Goal: Communication & Community: Answer question/provide support

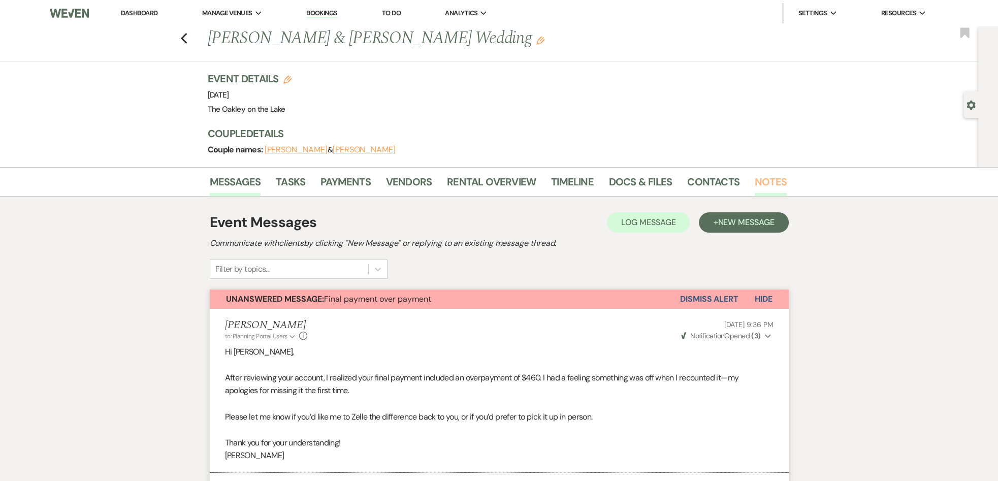
click at [768, 180] on link "Notes" at bounding box center [771, 185] width 32 height 22
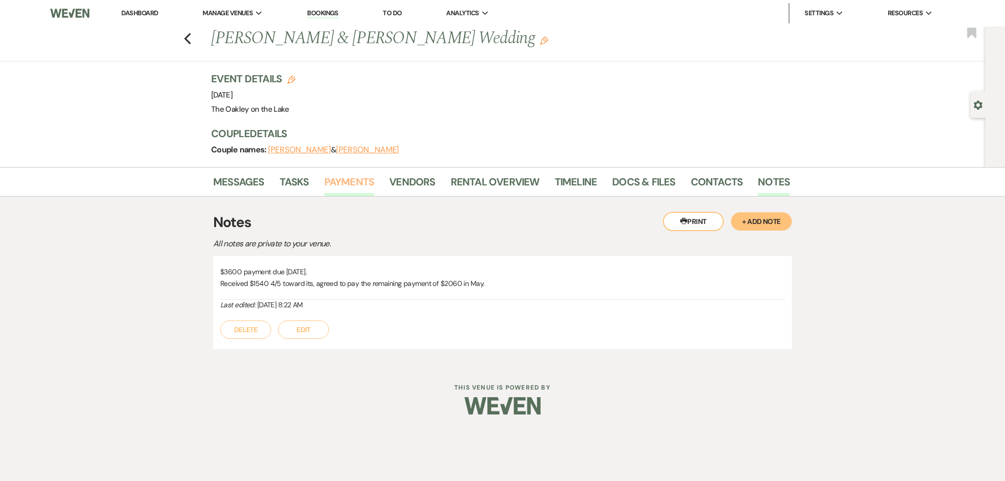
click at [333, 182] on link "Payments" at bounding box center [349, 185] width 50 height 22
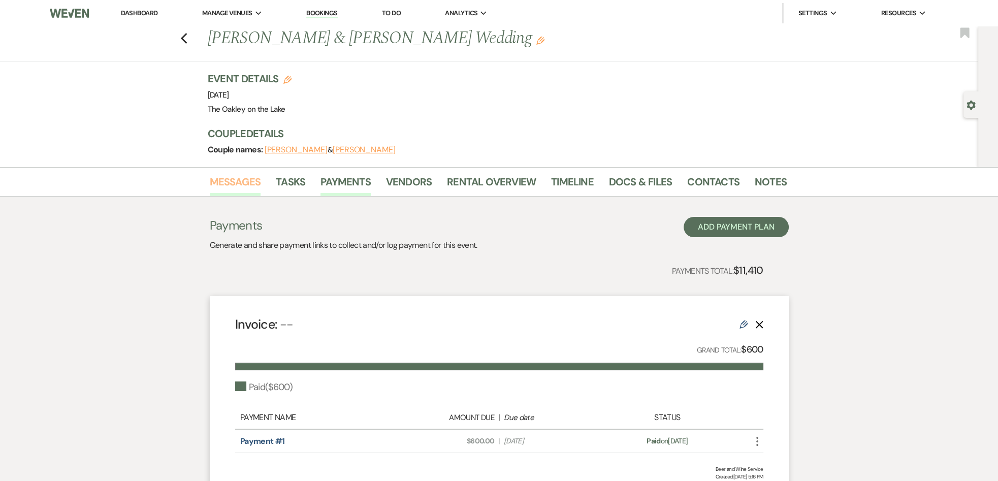
click at [251, 183] on link "Messages" at bounding box center [235, 185] width 51 height 22
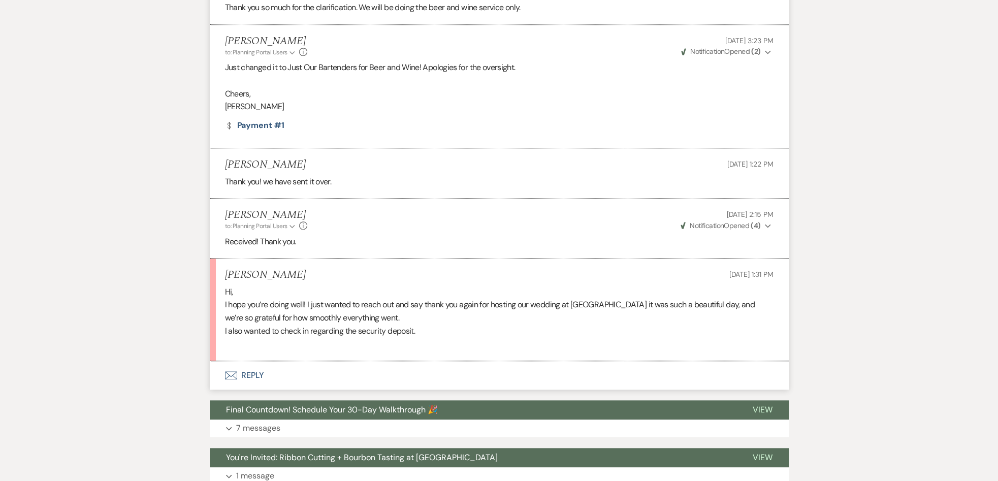
scroll to position [1302, 0]
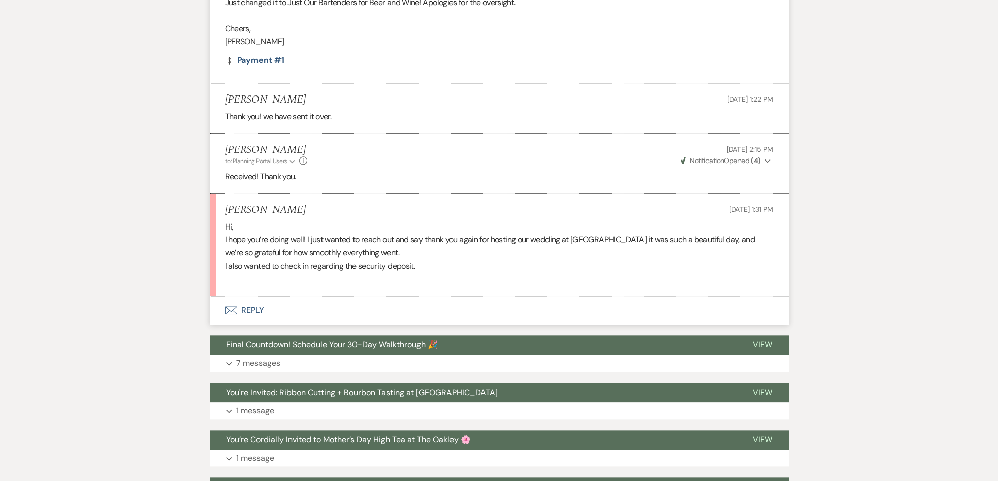
click at [249, 307] on button "Envelope Reply" at bounding box center [499, 310] width 579 height 28
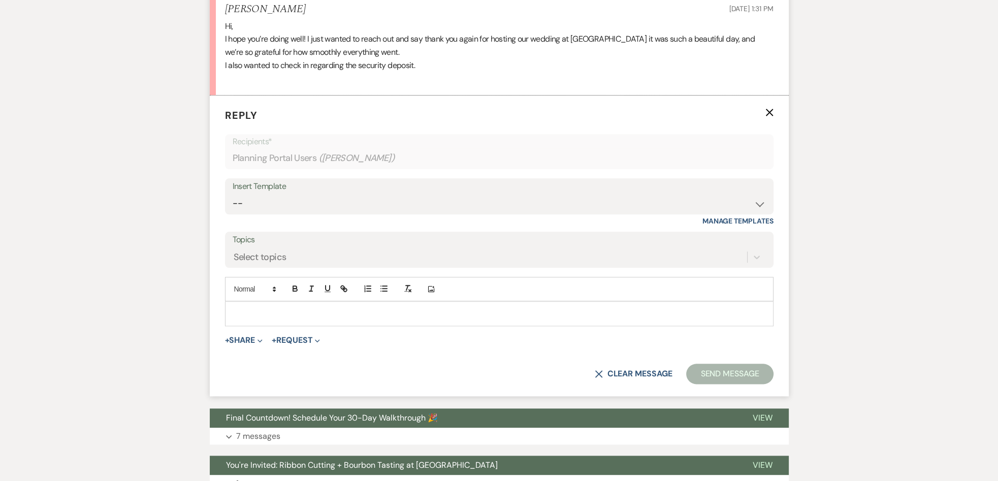
scroll to position [1505, 0]
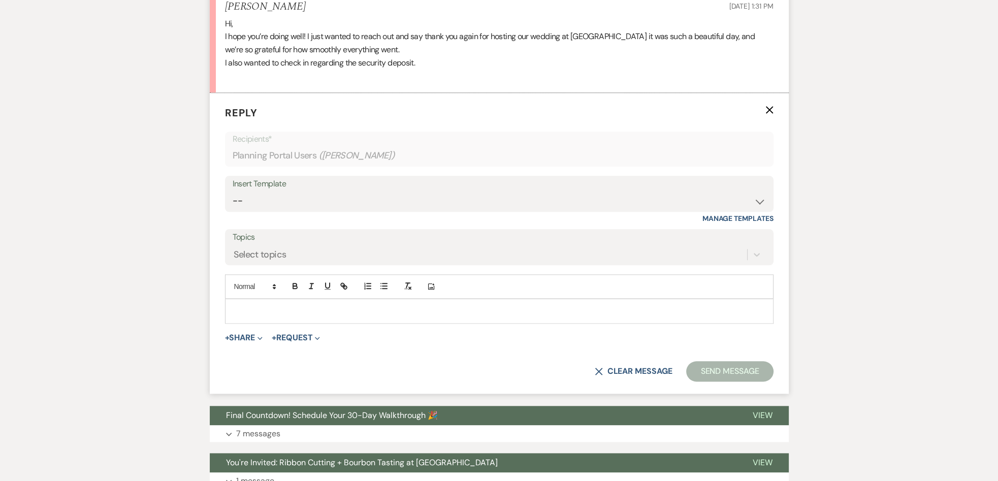
click at [246, 311] on p at bounding box center [499, 310] width 532 height 11
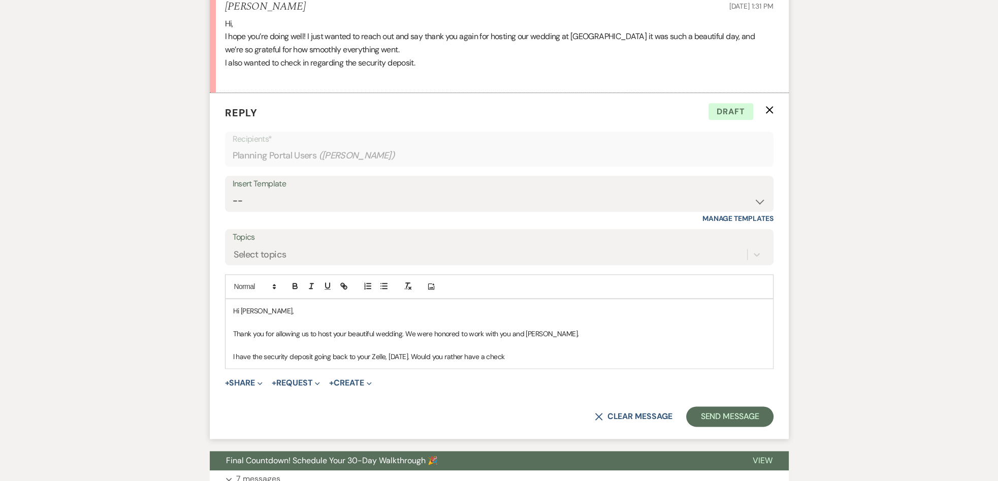
click at [383, 354] on p "I have the security deposit going back to your Zelle, [DATE]. Would you rather …" at bounding box center [499, 356] width 532 height 11
click at [561, 351] on p "I have the security deposit going back to your Zelle [PHONE_NUMBER], [DATE]. Wo…" at bounding box center [499, 356] width 532 height 11
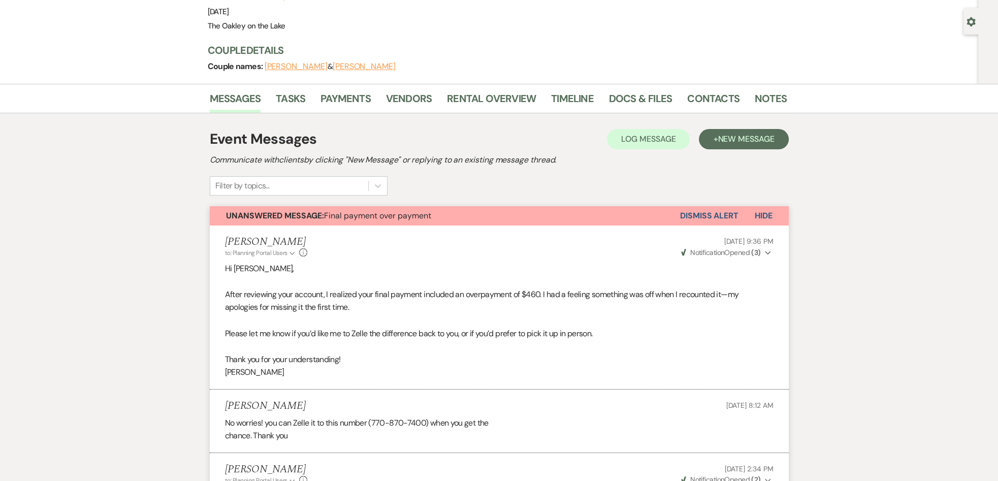
scroll to position [0, 0]
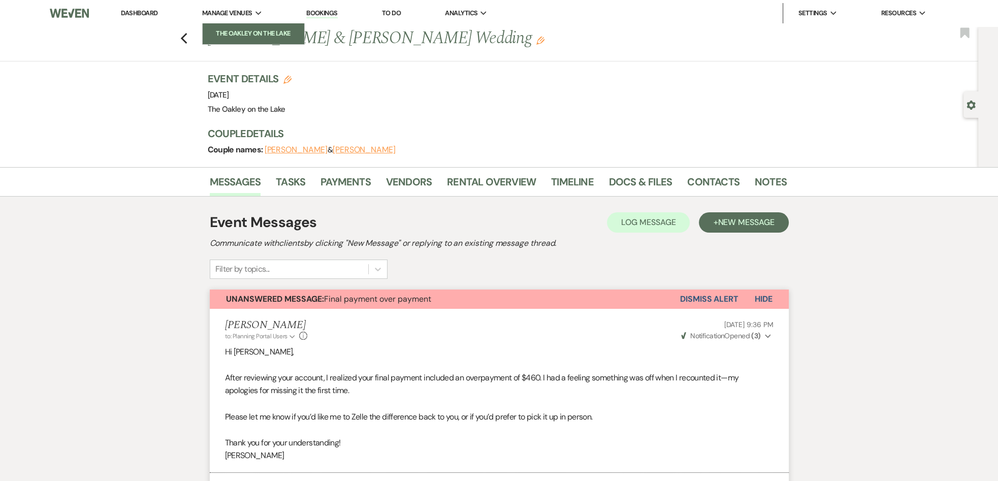
click at [241, 28] on li "The Oakley on the Lake" at bounding box center [253, 33] width 91 height 10
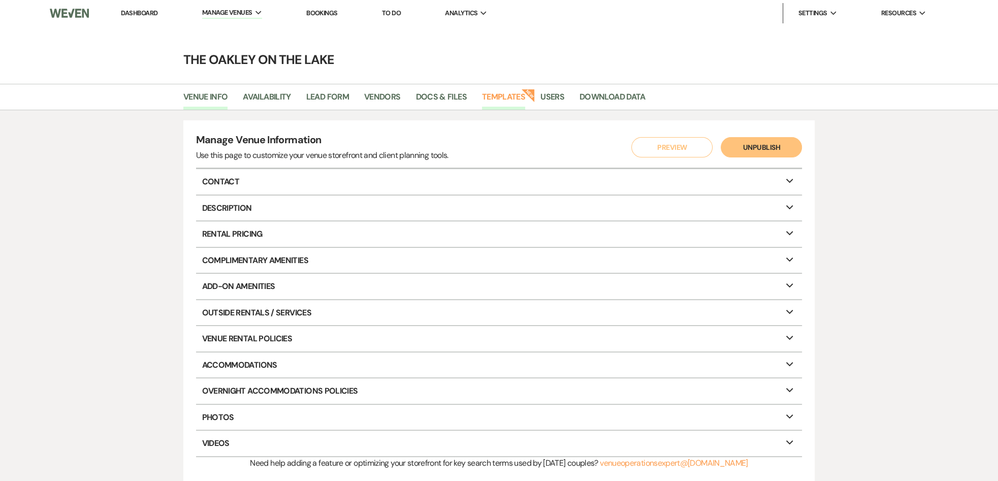
click at [508, 96] on link "Templates" at bounding box center [503, 99] width 43 height 19
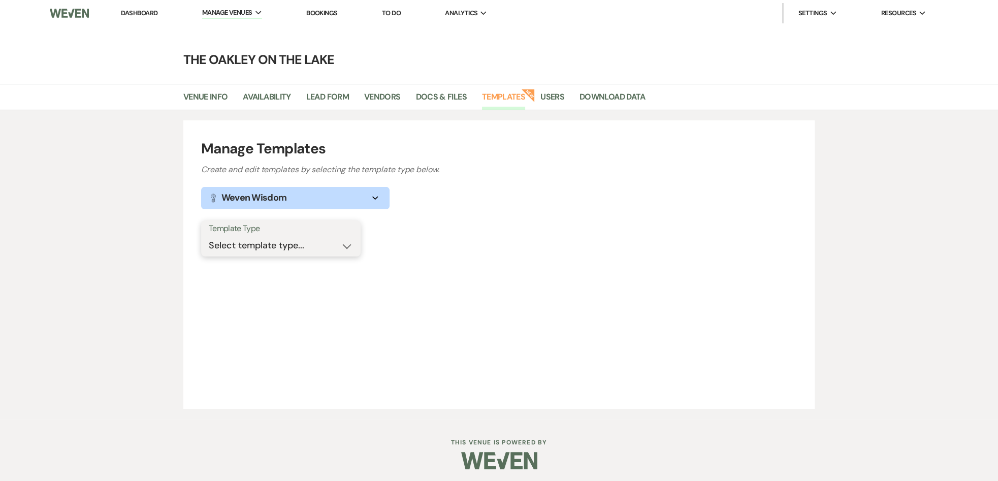
click at [268, 245] on select "Select template type... Task List Message Templates Payment Plan Inventory Item…" at bounding box center [281, 246] width 144 height 20
select select "Message Templates"
click at [209, 236] on select "Select template type... Task List Message Templates Payment Plan Inventory Item…" at bounding box center [281, 246] width 144 height 20
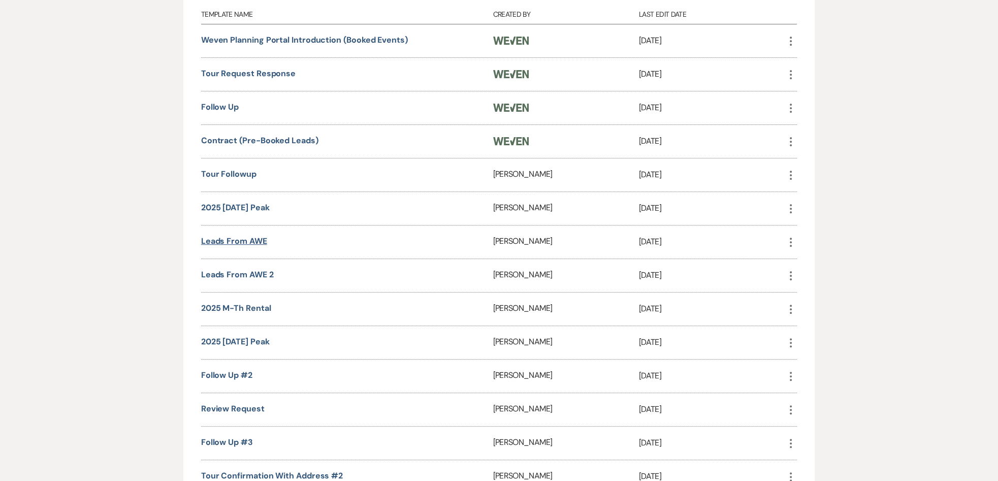
scroll to position [305, 0]
click at [253, 402] on link "Review Request" at bounding box center [232, 407] width 63 height 11
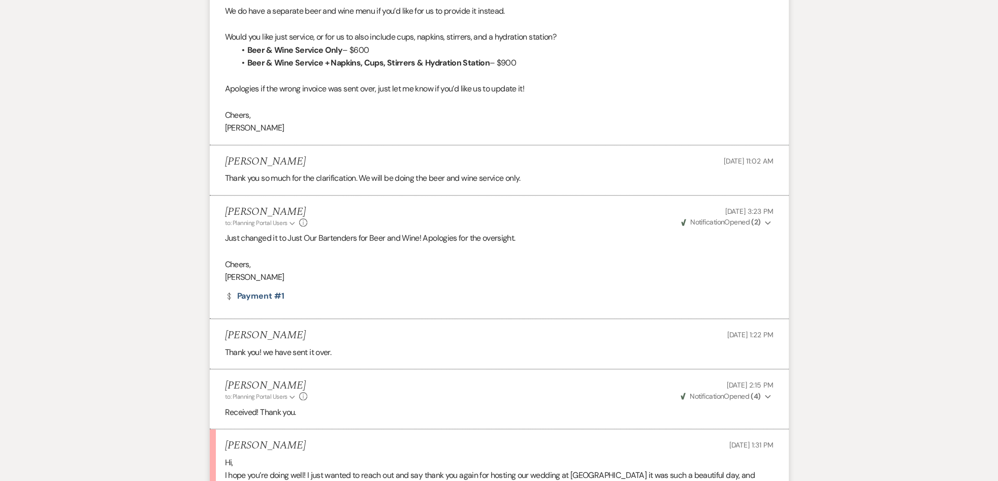
scroll to position [1320, 0]
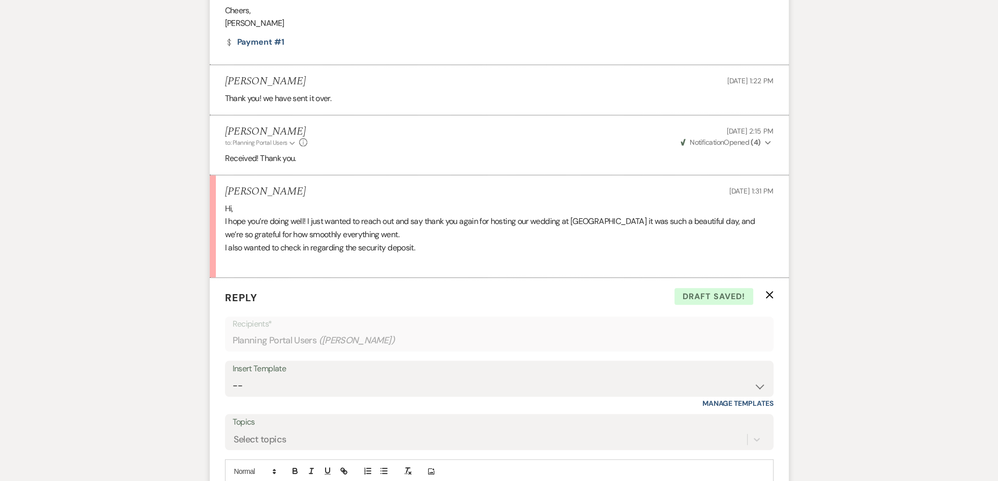
click at [430, 249] on p "I also wanted to check in regarding the security deposit." at bounding box center [499, 247] width 548 height 13
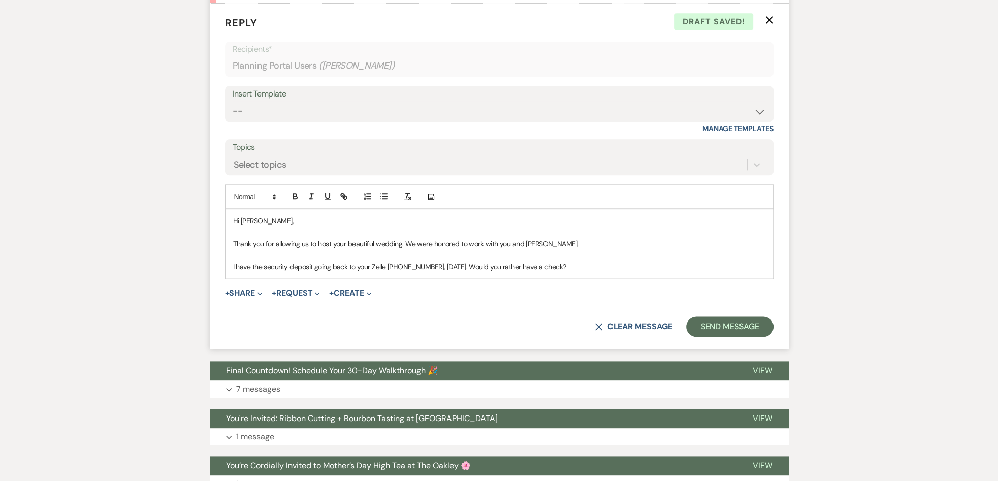
scroll to position [1625, 0]
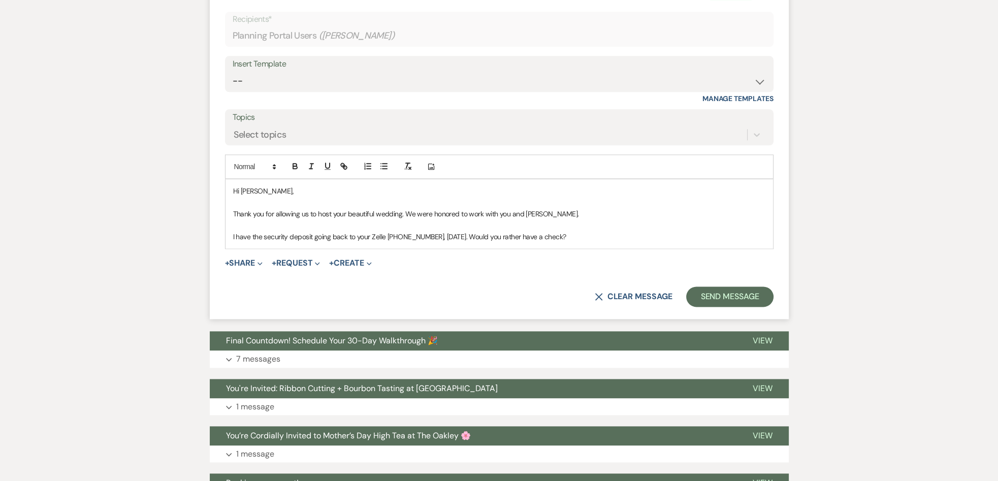
click at [578, 234] on p "I have the security deposit going back to your Zelle [PHONE_NUMBER], [DATE]. Wo…" at bounding box center [499, 236] width 532 height 11
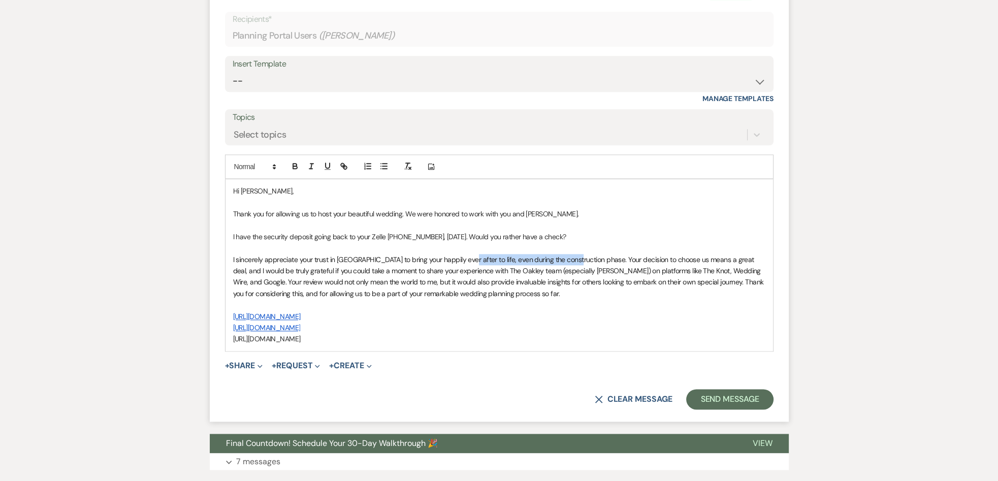
drag, startPoint x: 567, startPoint y: 256, endPoint x: 455, endPoint y: 261, distance: 112.3
click at [455, 261] on span "I sincerely appreciate your trust in [GEOGRAPHIC_DATA] to bring your happily ev…" at bounding box center [499, 276] width 532 height 43
click at [371, 339] on p "[URL][DOMAIN_NAME]" at bounding box center [499, 338] width 532 height 11
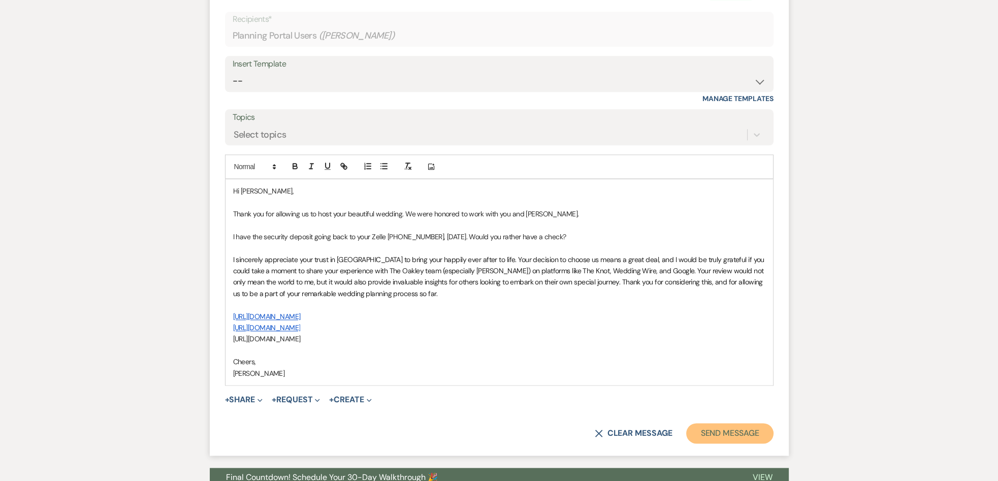
click at [756, 432] on button "Send Message" at bounding box center [729, 433] width 87 height 20
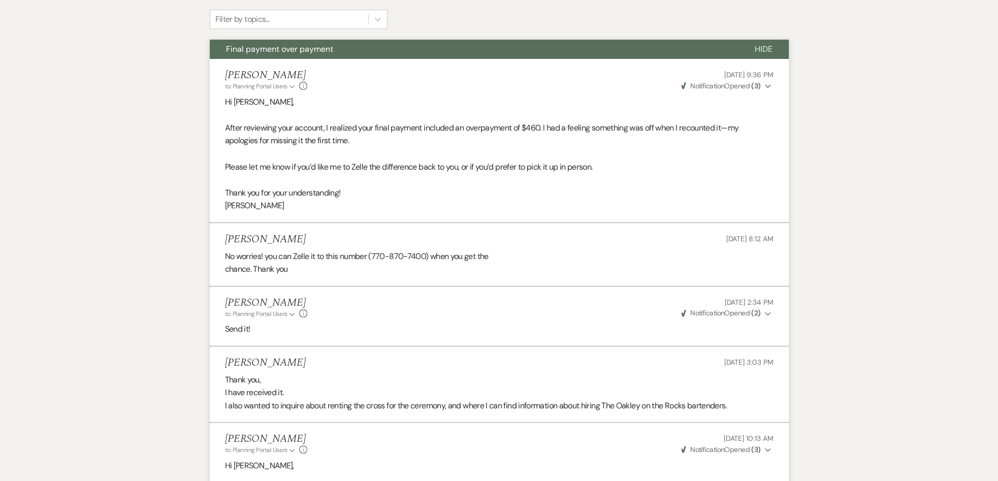
scroll to position [0, 0]
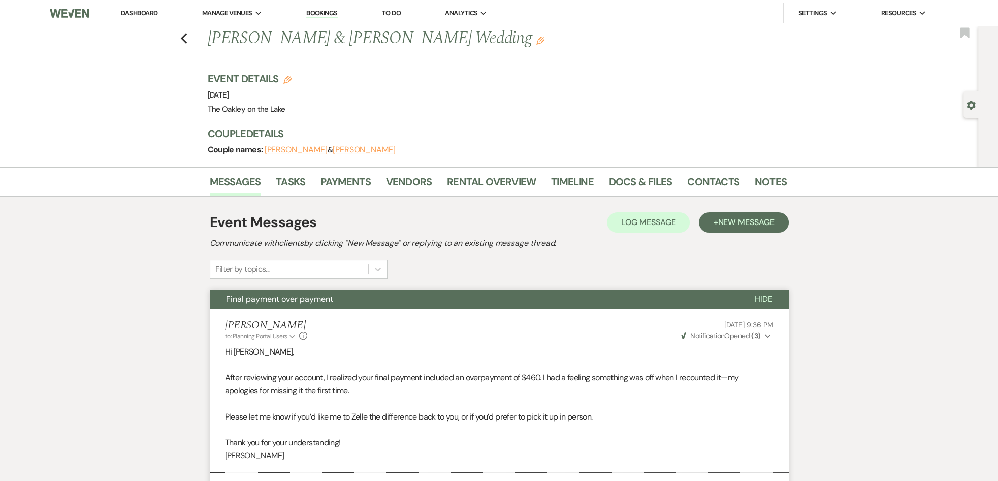
click at [134, 12] on link "Dashboard" at bounding box center [139, 13] width 37 height 9
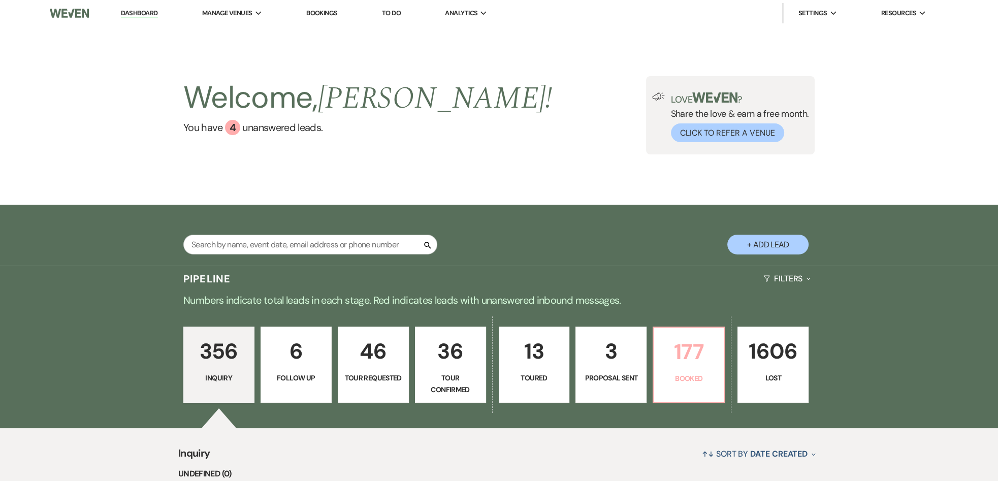
click at [693, 365] on p "177" at bounding box center [689, 352] width 58 height 34
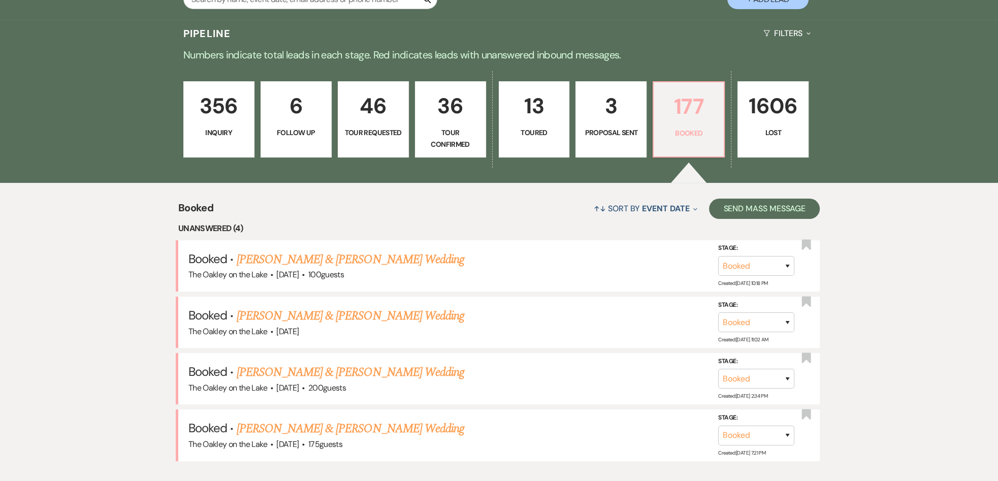
scroll to position [254, 0]
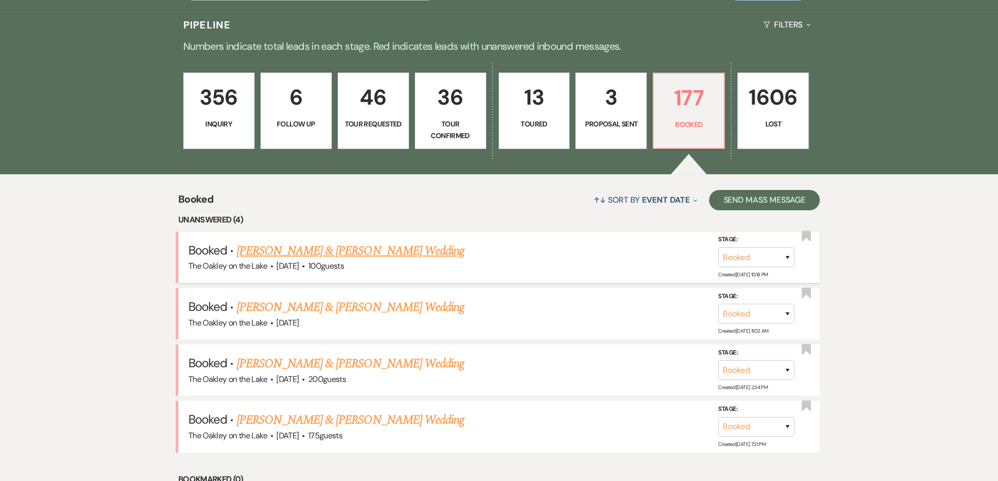
click at [284, 242] on link "[PERSON_NAME] & [PERSON_NAME] Wedding" at bounding box center [351, 251] width 228 height 18
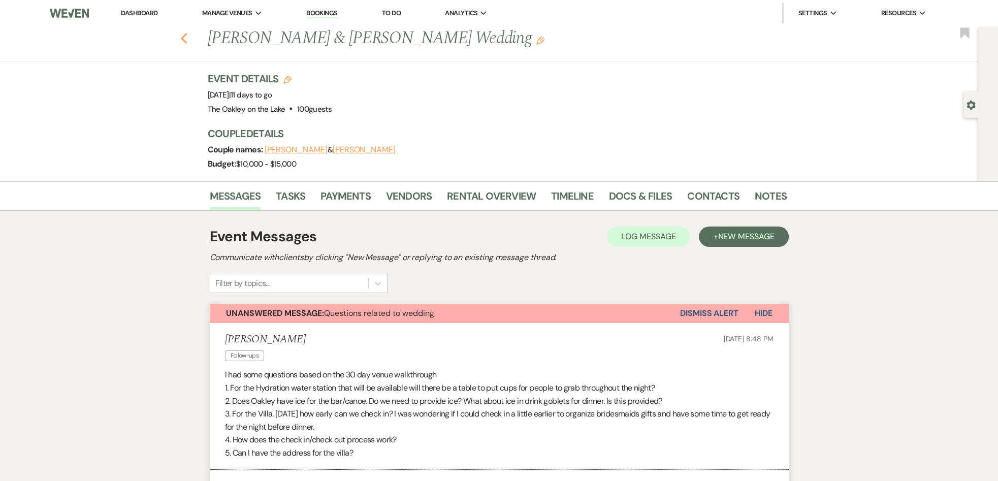
click at [183, 40] on icon "Previous" at bounding box center [184, 39] width 8 height 12
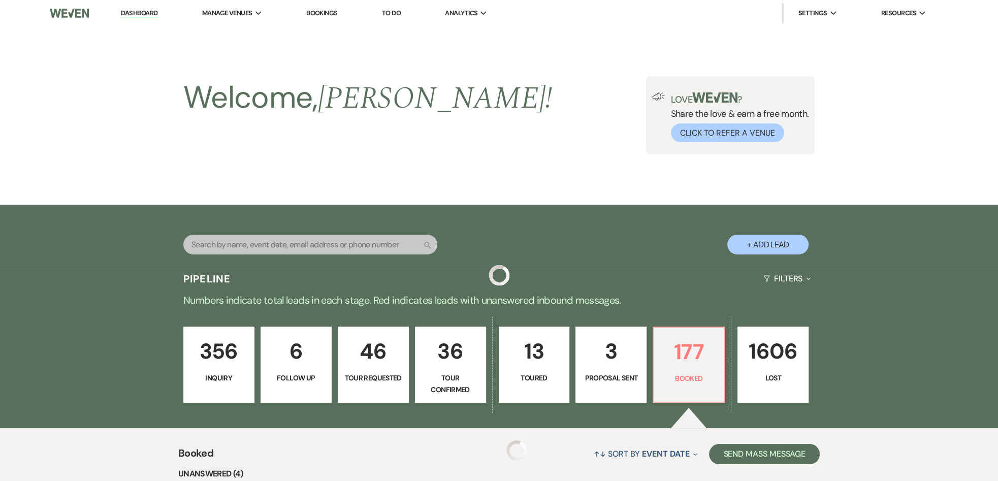
scroll to position [254, 0]
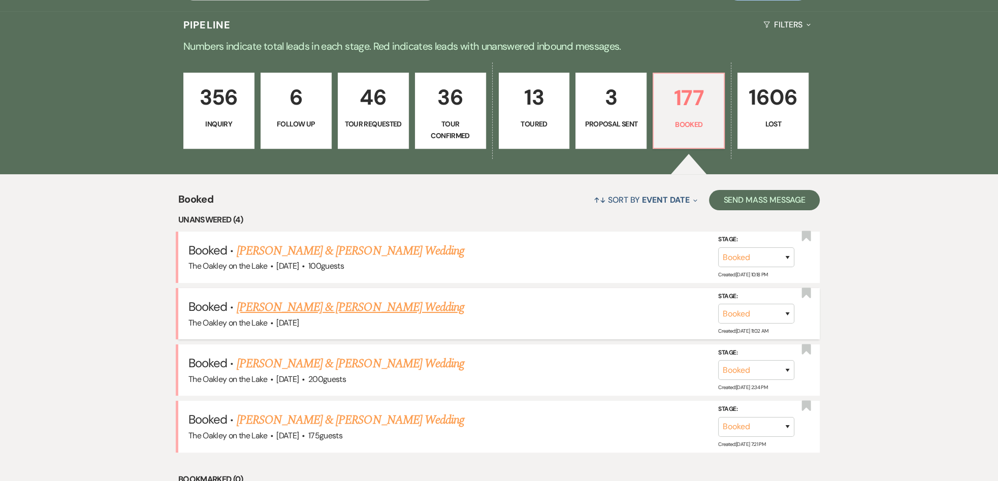
click at [379, 298] on link "[PERSON_NAME] & [PERSON_NAME] Wedding" at bounding box center [351, 307] width 228 height 18
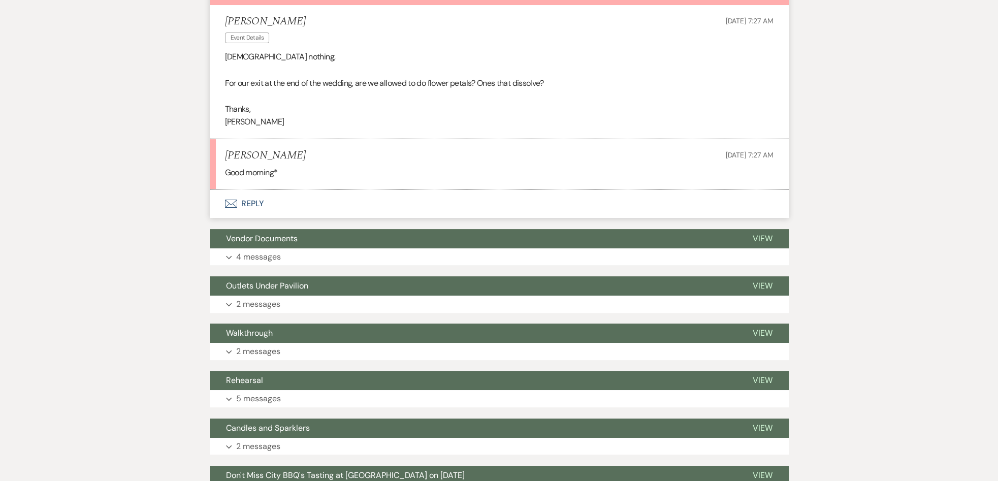
scroll to position [305, 0]
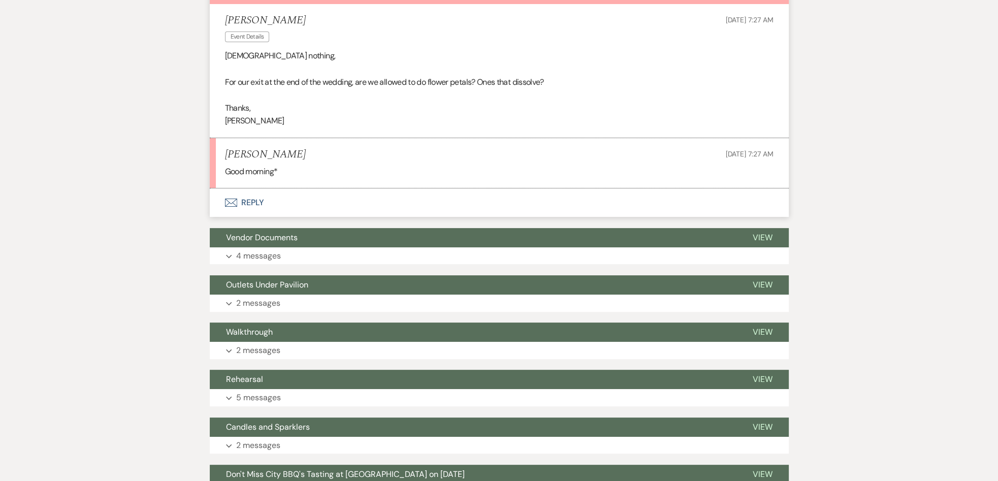
click at [259, 204] on button "Envelope Reply" at bounding box center [499, 202] width 579 height 28
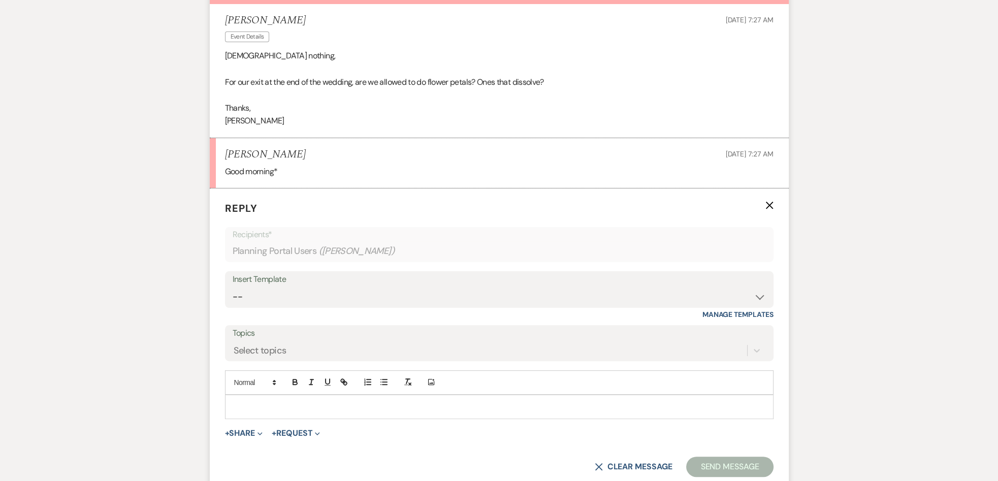
click at [280, 402] on p at bounding box center [499, 406] width 532 height 11
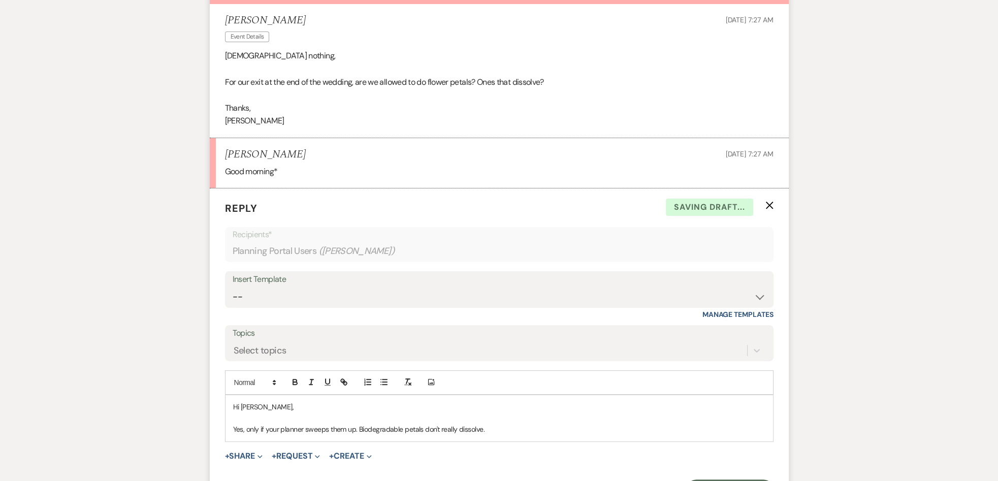
click at [491, 430] on p "Yes, only if your planner sweeps them up. Biodegradable petals don't really dis…" at bounding box center [499, 429] width 532 height 11
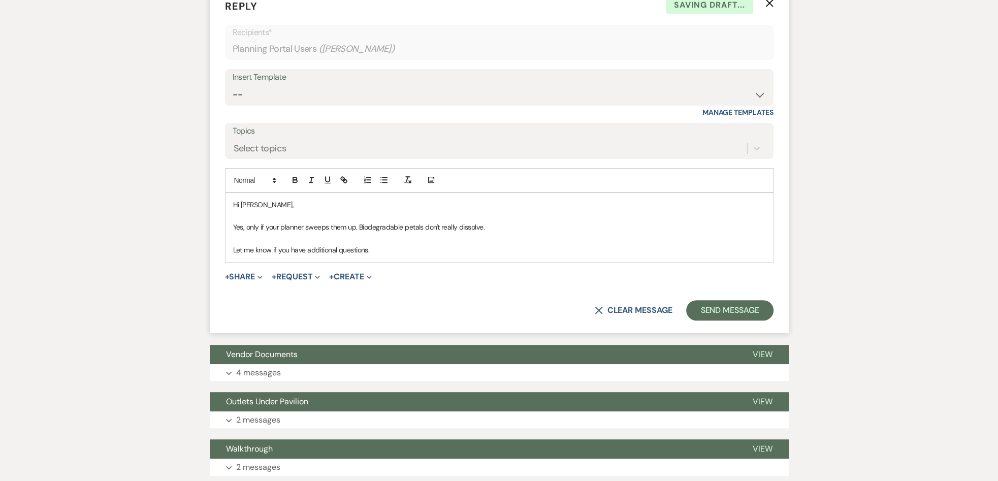
scroll to position [508, 0]
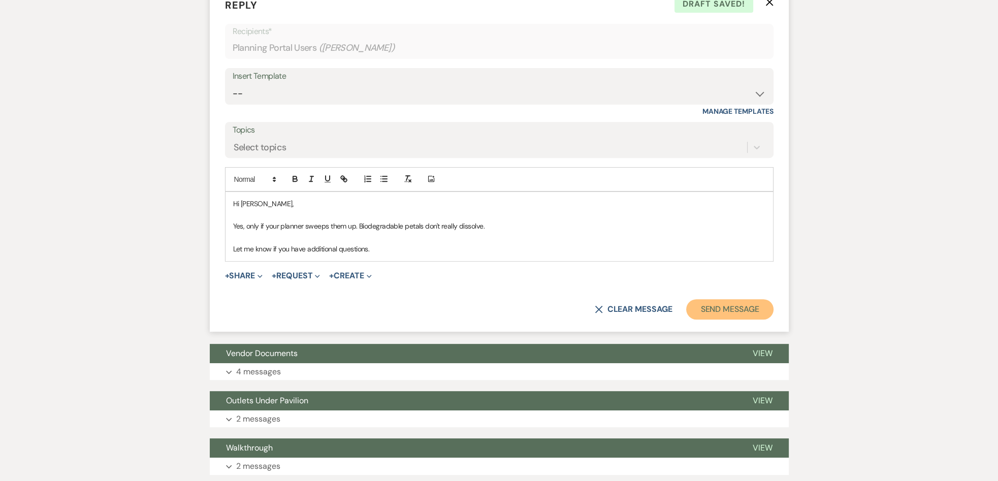
click at [713, 301] on button "Send Message" at bounding box center [729, 309] width 87 height 20
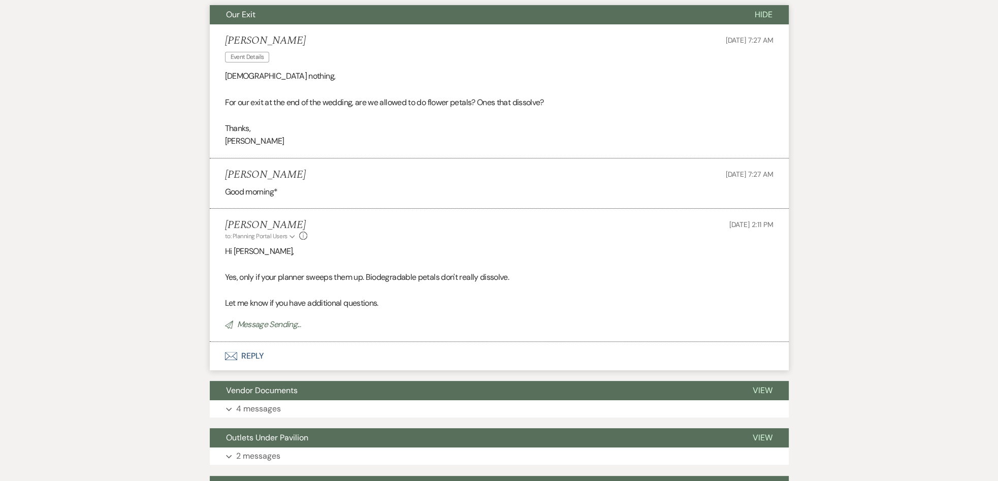
scroll to position [0, 0]
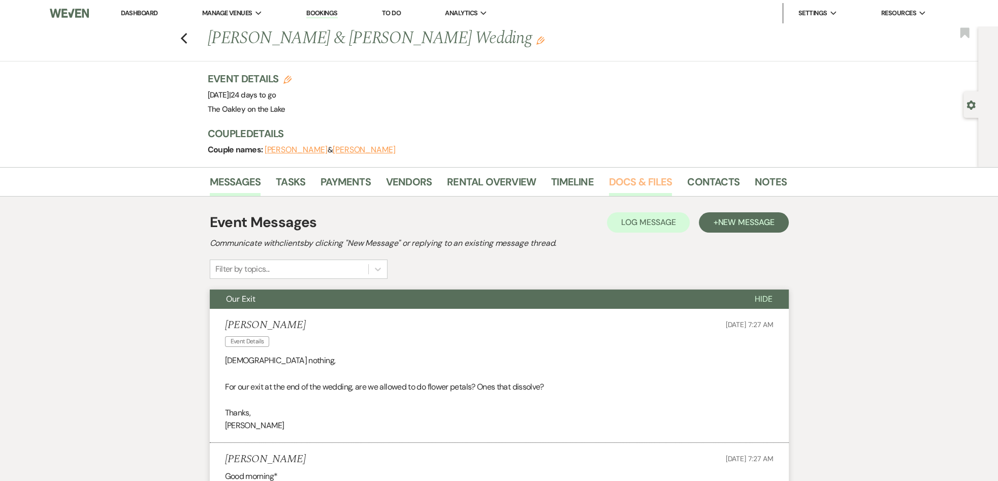
click at [638, 182] on link "Docs & Files" at bounding box center [640, 185] width 63 height 22
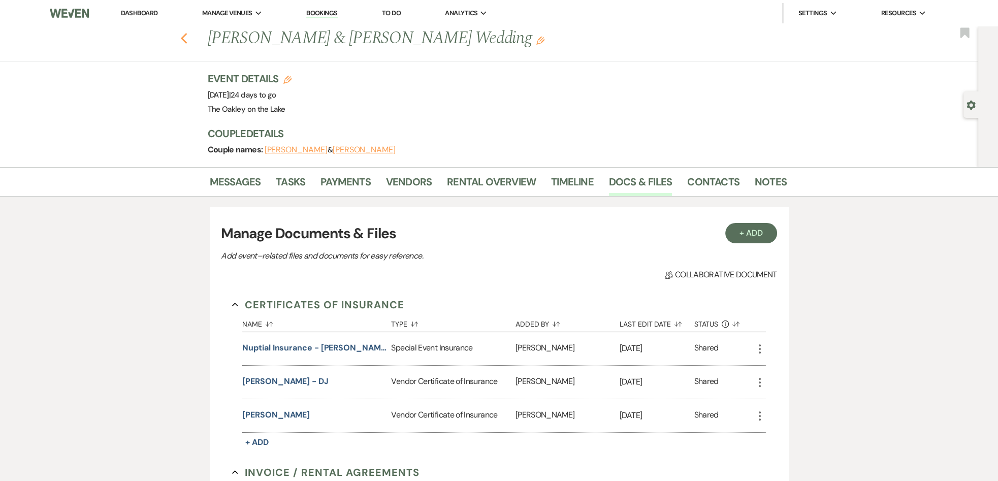
click at [187, 37] on use "button" at bounding box center [183, 38] width 7 height 11
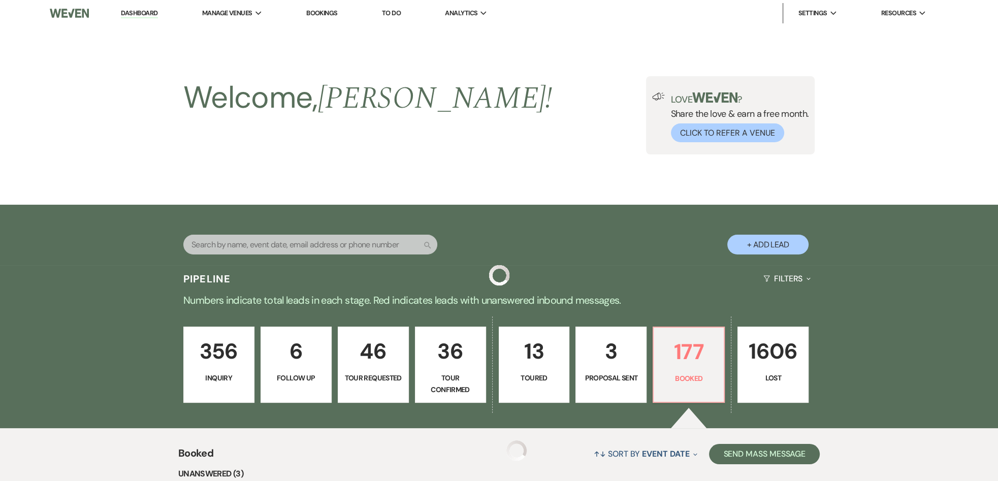
scroll to position [254, 0]
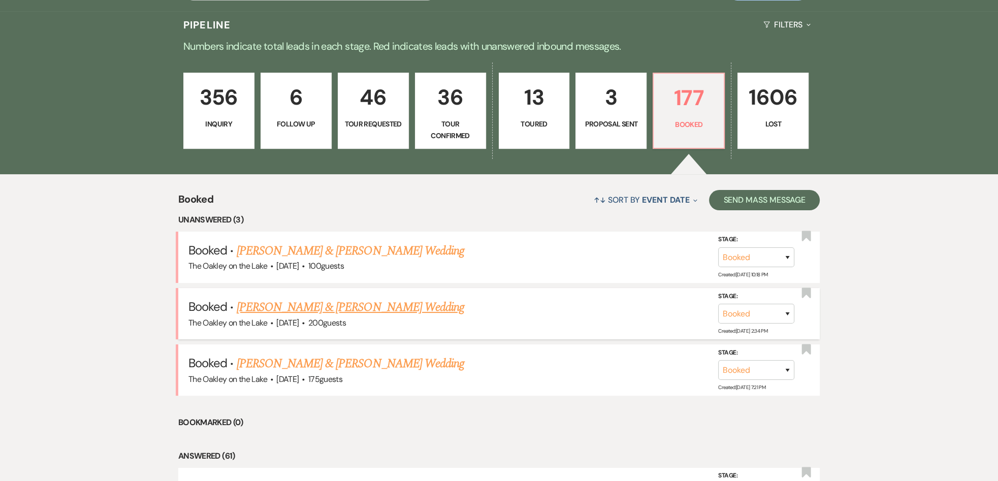
click at [391, 298] on link "[PERSON_NAME] & [PERSON_NAME] Wedding" at bounding box center [351, 307] width 228 height 18
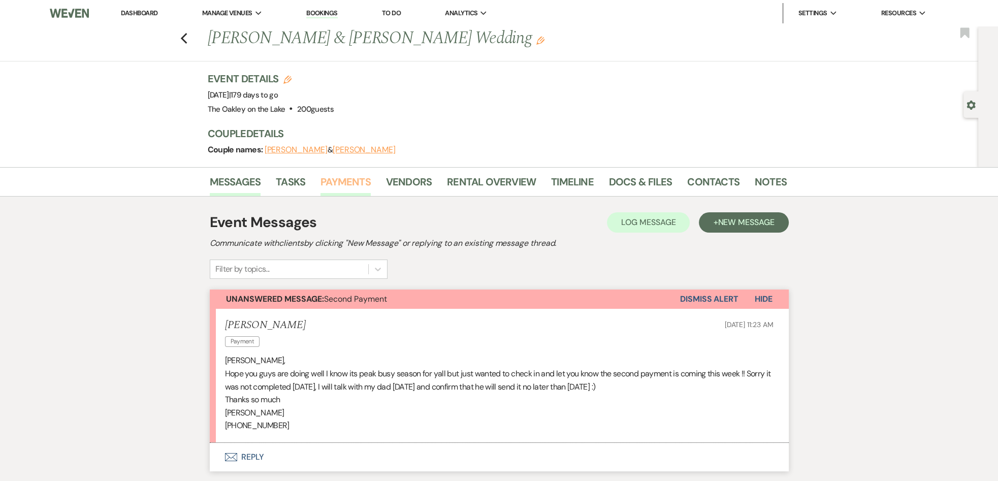
click at [345, 184] on link "Payments" at bounding box center [345, 185] width 50 height 22
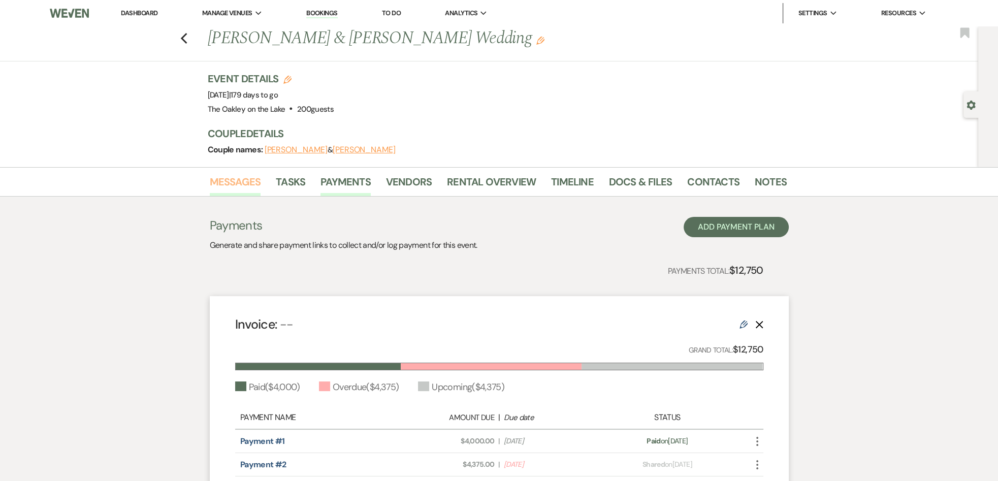
click at [249, 180] on link "Messages" at bounding box center [235, 185] width 51 height 22
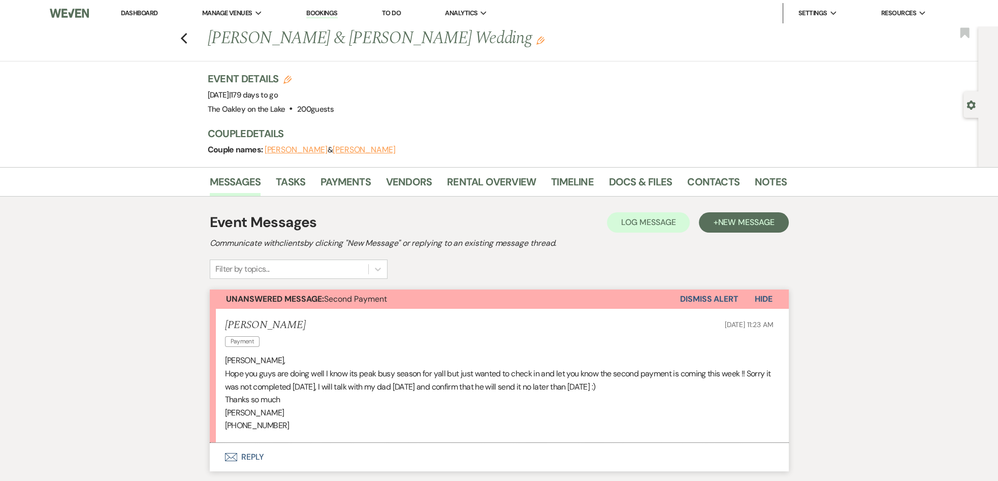
click at [256, 454] on button "Envelope Reply" at bounding box center [499, 457] width 579 height 28
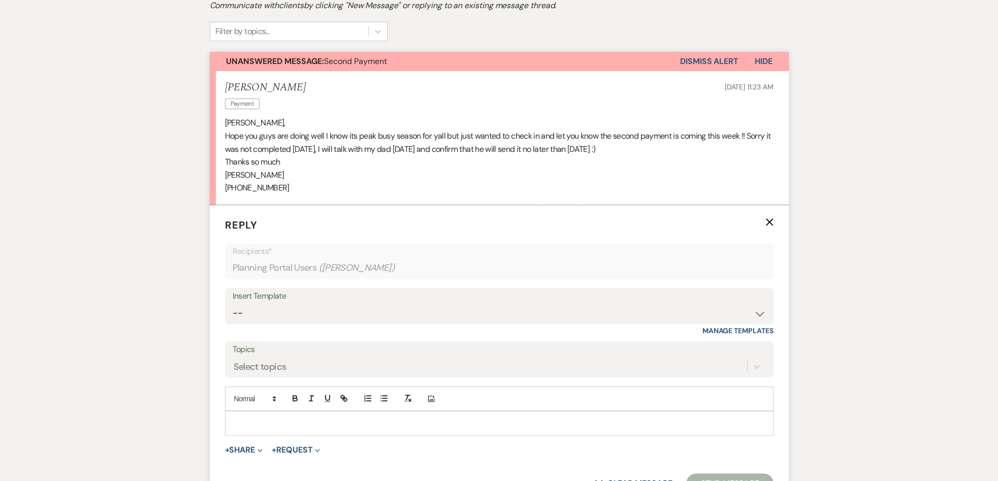
scroll to position [254, 0]
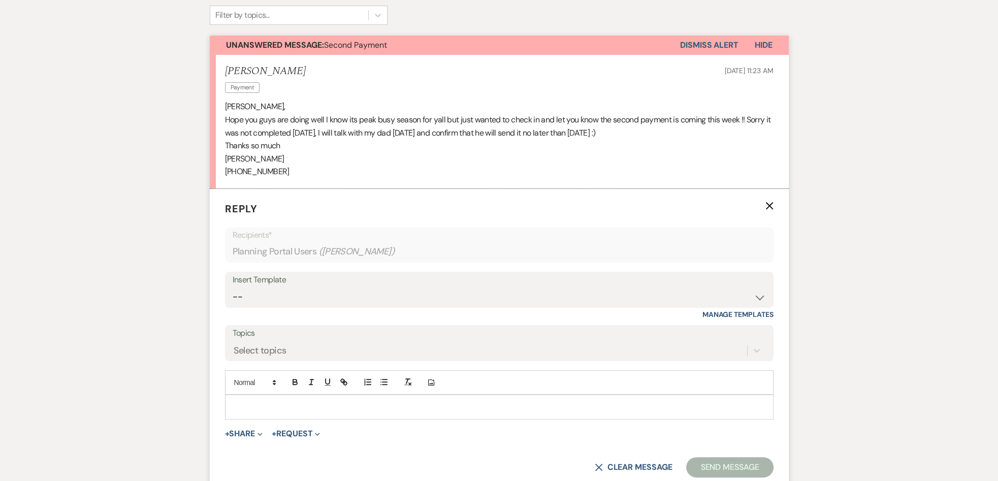
click at [285, 405] on p at bounding box center [499, 406] width 532 height 11
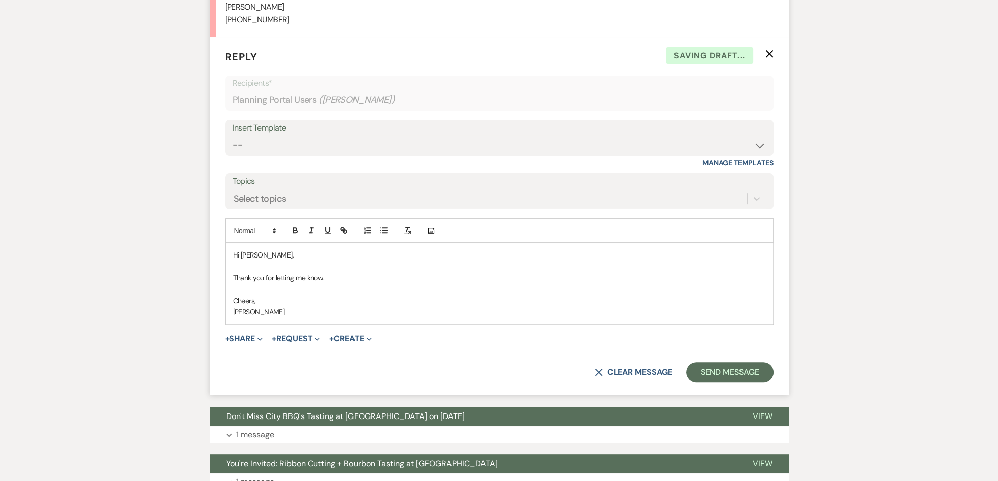
scroll to position [406, 0]
click at [717, 371] on button "Send Message" at bounding box center [729, 372] width 87 height 20
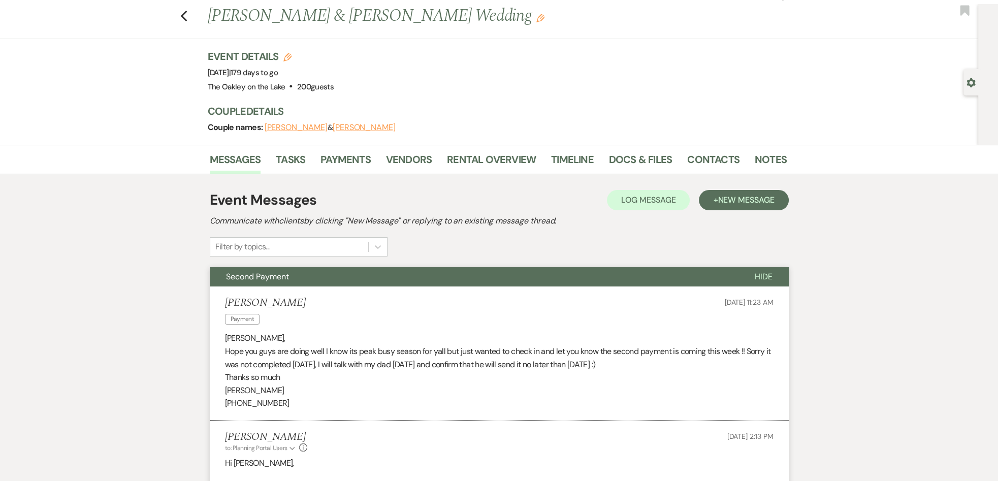
scroll to position [0, 0]
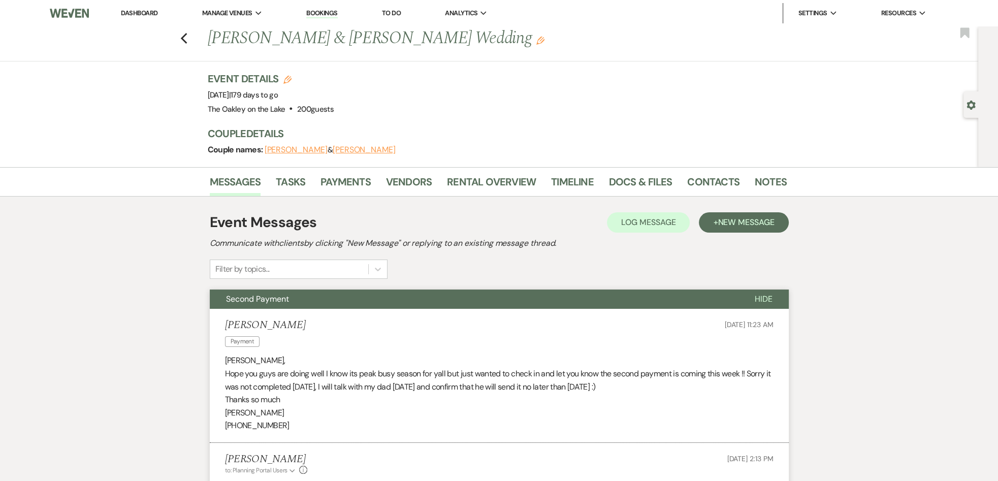
click at [191, 36] on div "Previous [PERSON_NAME] & [PERSON_NAME] Wedding Edit Bookmark" at bounding box center [486, 43] width 983 height 35
click at [342, 177] on link "Payments" at bounding box center [345, 185] width 50 height 22
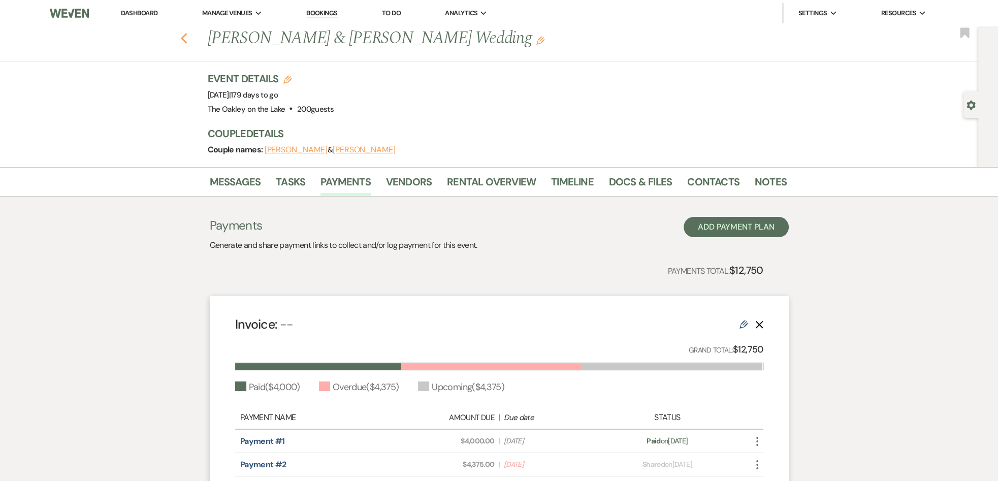
click at [188, 37] on icon "Previous" at bounding box center [184, 39] width 8 height 12
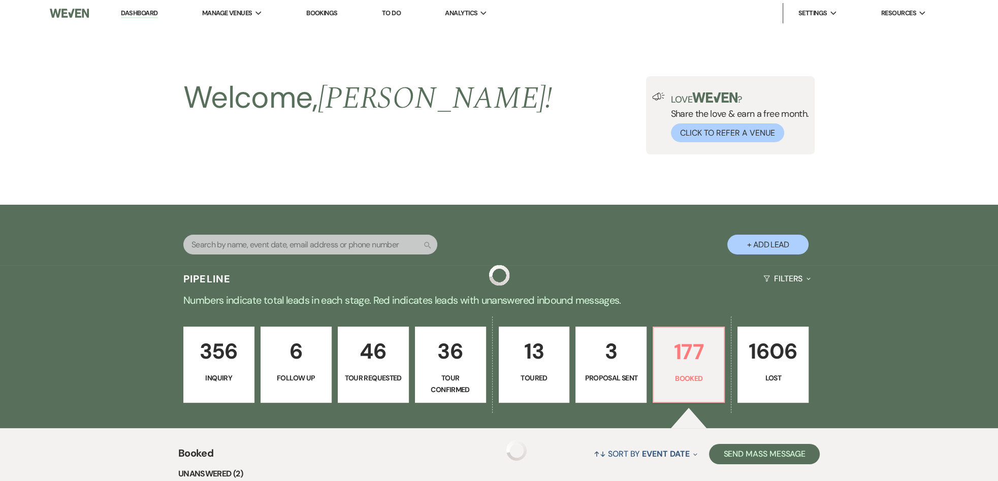
scroll to position [254, 0]
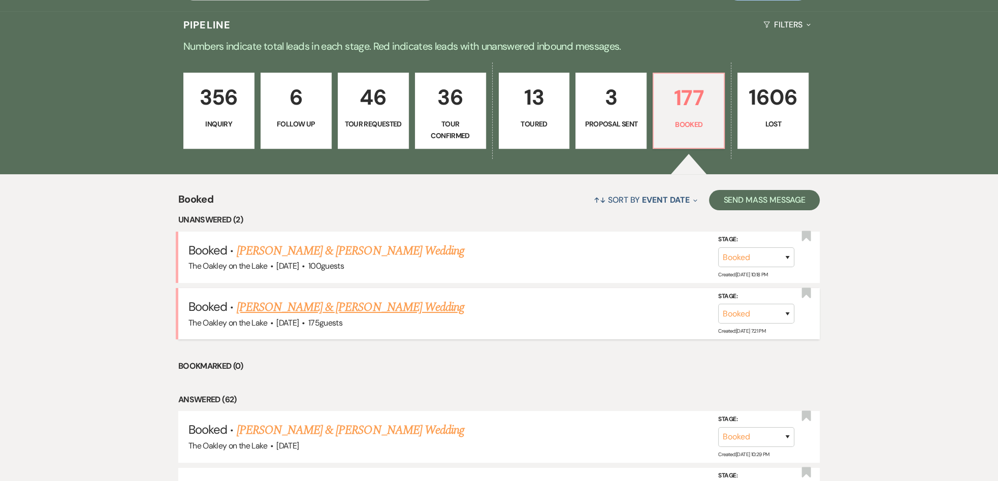
click at [363, 298] on link "[PERSON_NAME] & [PERSON_NAME] Wedding" at bounding box center [351, 307] width 228 height 18
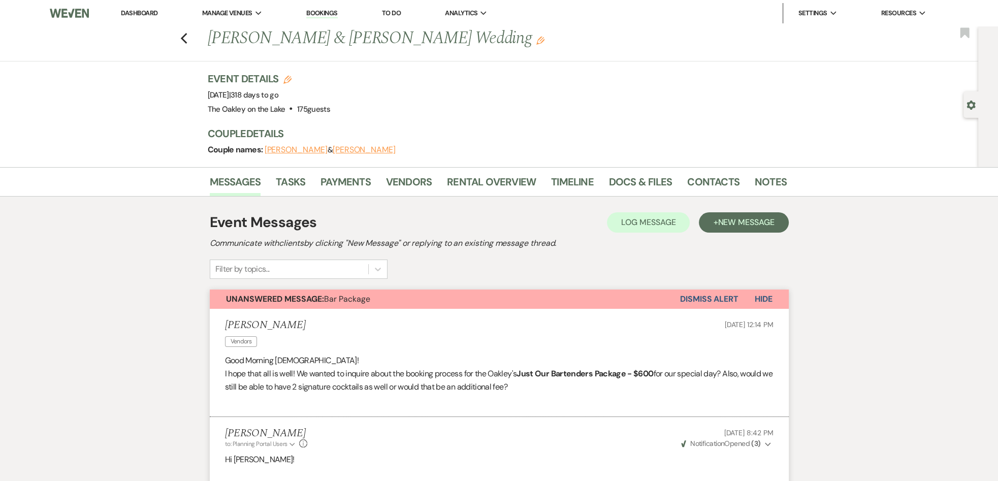
click at [717, 302] on button "Dismiss Alert" at bounding box center [709, 298] width 58 height 19
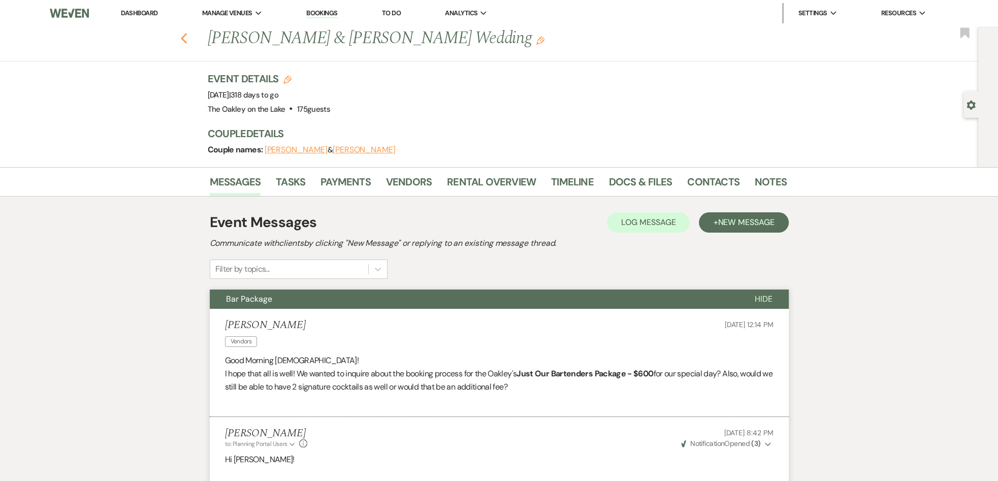
click at [188, 40] on icon "Previous" at bounding box center [184, 39] width 8 height 12
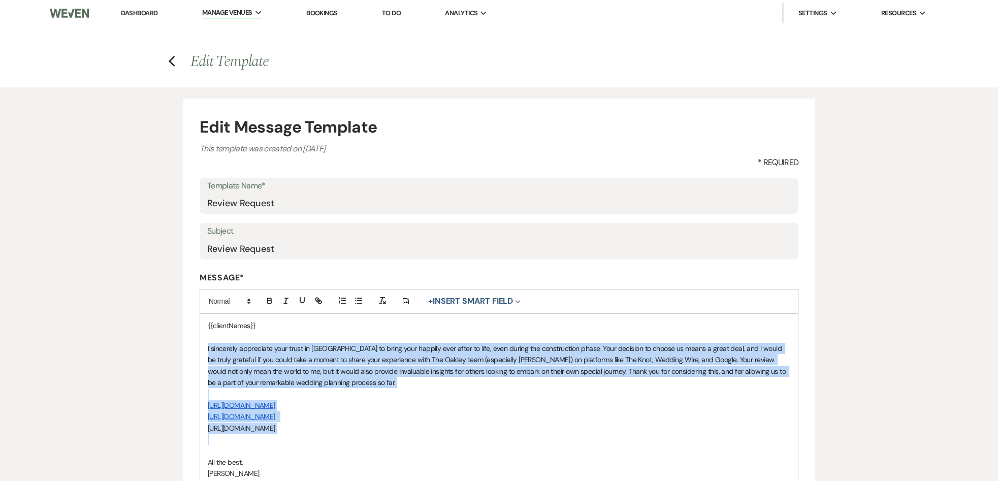
drag, startPoint x: 204, startPoint y: 345, endPoint x: 402, endPoint y: 433, distance: 216.7
click at [402, 433] on div "{{clientNames}} I sincerely appreciate your trust in us to bring your happily e…" at bounding box center [499, 399] width 598 height 171
copy div "I sincerely appreciate your trust in us to bring your happily ever after to lif…"
